Goal: Task Accomplishment & Management: Manage account settings

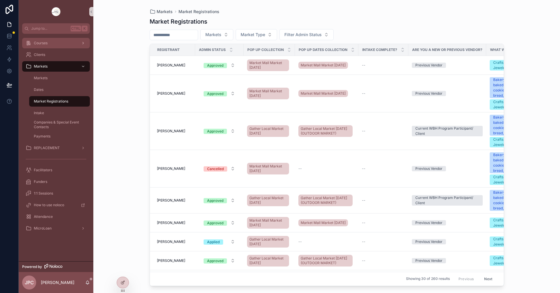
click at [53, 45] on div "Courses" at bounding box center [56, 42] width 61 height 9
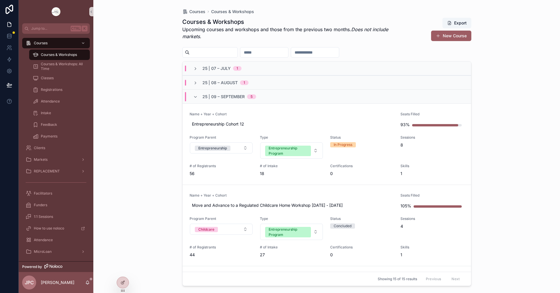
click at [199, 98] on div "25 | 09 – [DATE]" at bounding box center [224, 96] width 63 height 9
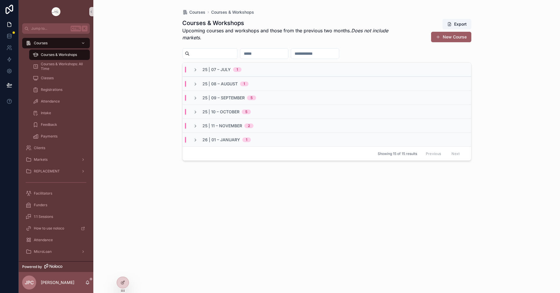
click at [196, 115] on div "25 | 10 – [DATE]" at bounding box center [326, 112] width 288 height 14
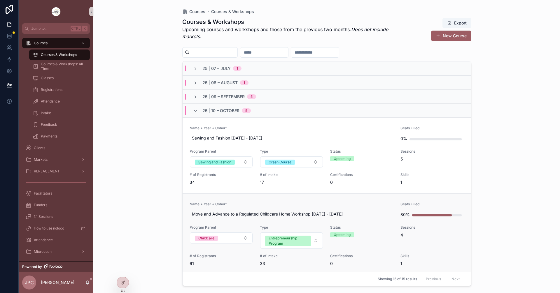
click at [261, 201] on link "Name + Year + Cohort Move and Advance to a Regulated Childcare Home Workshop [D…" at bounding box center [326, 234] width 288 height 81
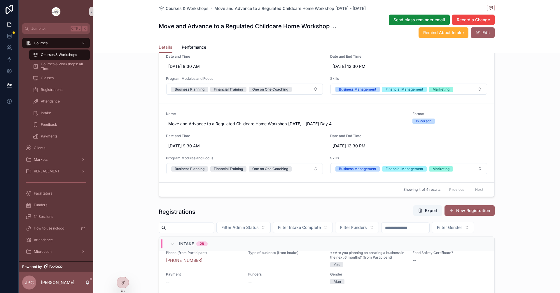
scroll to position [437, 0]
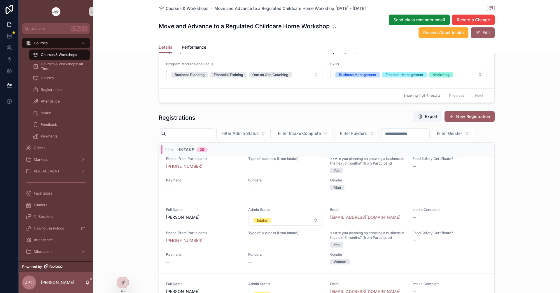
click at [170, 152] on icon "scrollable content" at bounding box center [172, 150] width 5 height 5
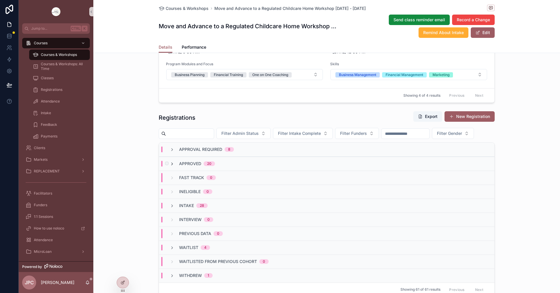
click at [171, 166] on icon "scrollable content" at bounding box center [172, 164] width 5 height 5
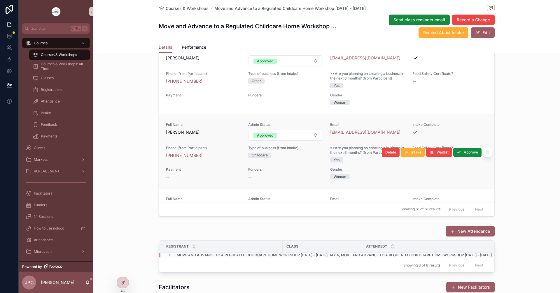
scroll to position [758, 0]
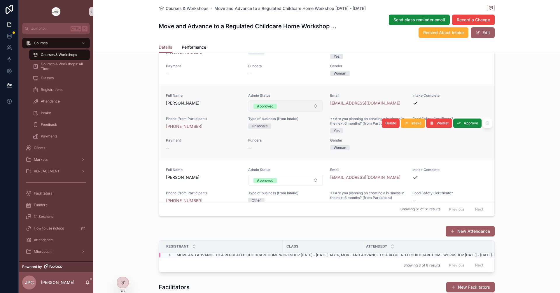
click at [307, 112] on button "Approved" at bounding box center [285, 106] width 75 height 11
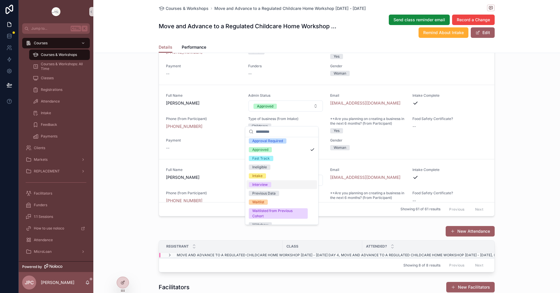
scroll to position [16, 0]
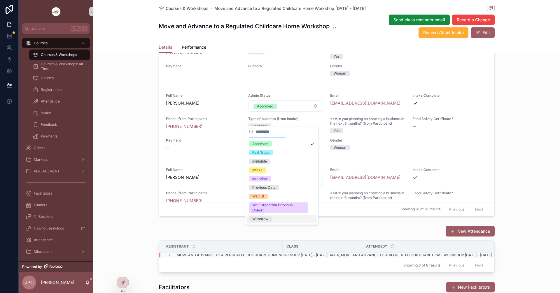
click at [266, 217] on div "Withdrew" at bounding box center [260, 219] width 16 height 5
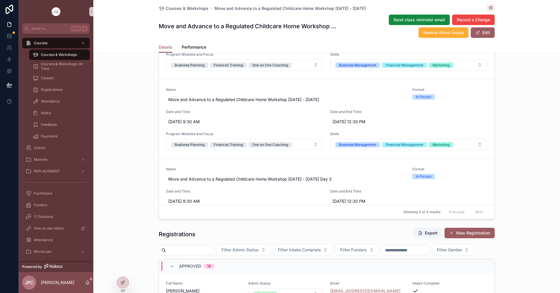
scroll to position [466, 0]
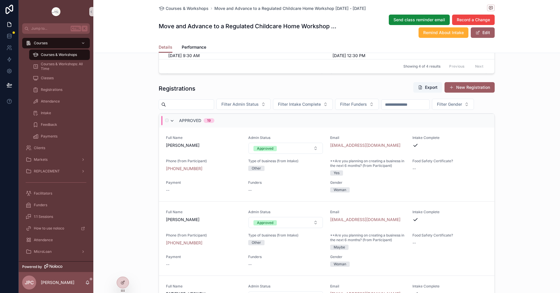
click at [171, 123] on icon "scrollable content" at bounding box center [172, 121] width 5 height 5
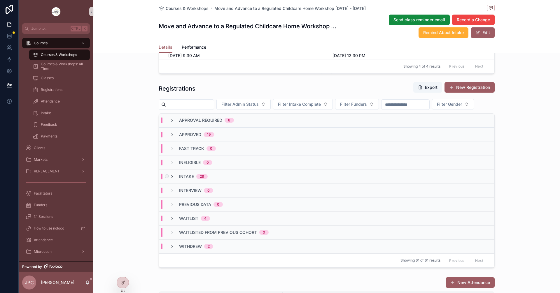
click at [170, 179] on icon "scrollable content" at bounding box center [172, 177] width 5 height 5
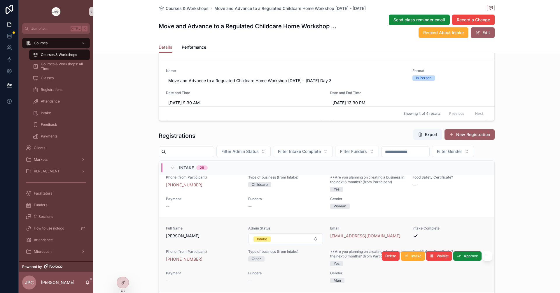
scroll to position [496, 0]
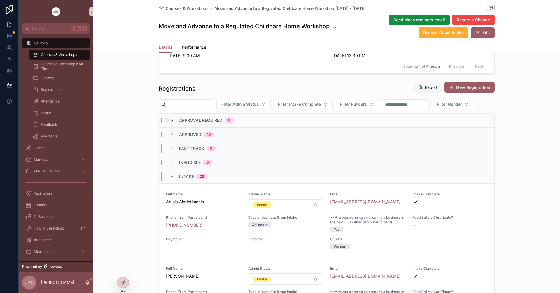
click at [170, 123] on icon "scrollable content" at bounding box center [172, 120] width 5 height 5
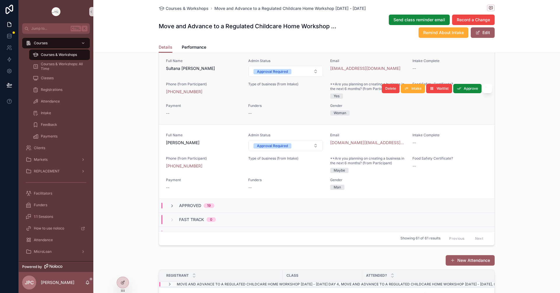
scroll to position [379, 0]
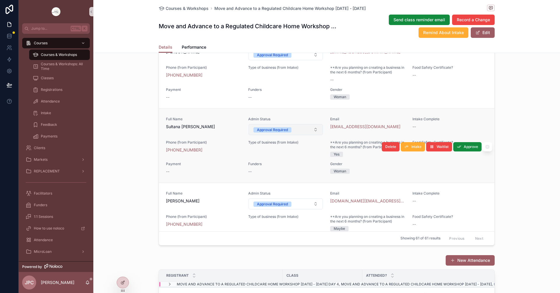
click at [306, 135] on button "Approval Required" at bounding box center [285, 129] width 75 height 11
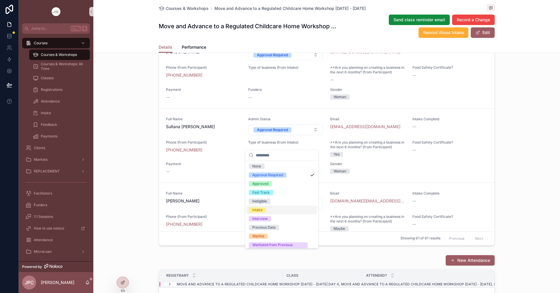
click at [259, 210] on div "Intake" at bounding box center [257, 210] width 10 height 5
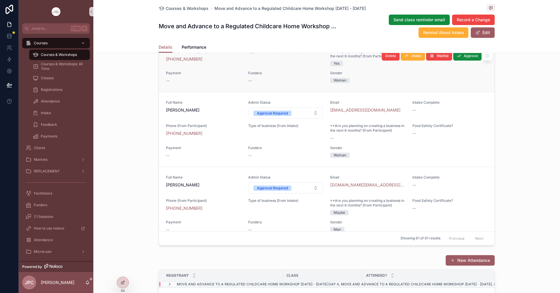
scroll to position [262, 0]
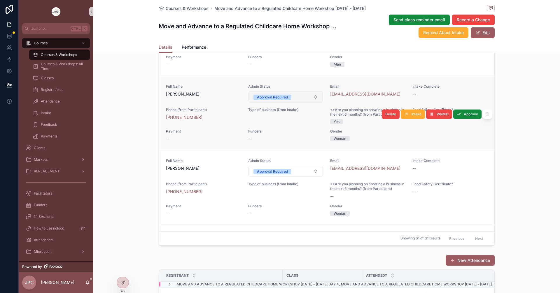
click at [308, 103] on button "Approval Required" at bounding box center [285, 97] width 75 height 11
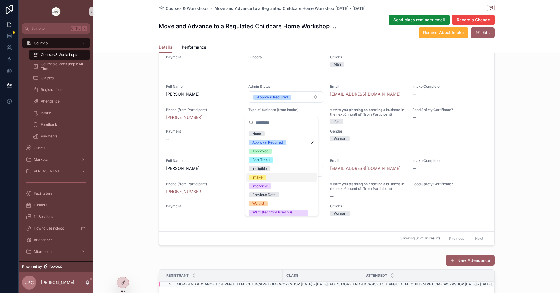
click at [257, 179] on div "Intake" at bounding box center [257, 177] width 10 height 5
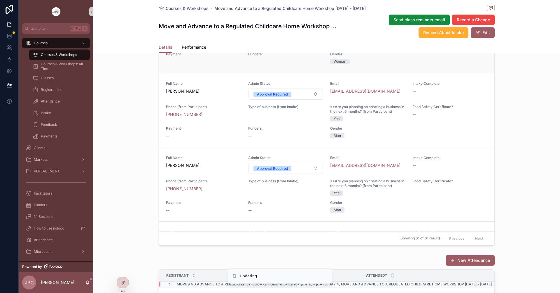
scroll to position [0, 0]
